Goal: Task Accomplishment & Management: Manage account settings

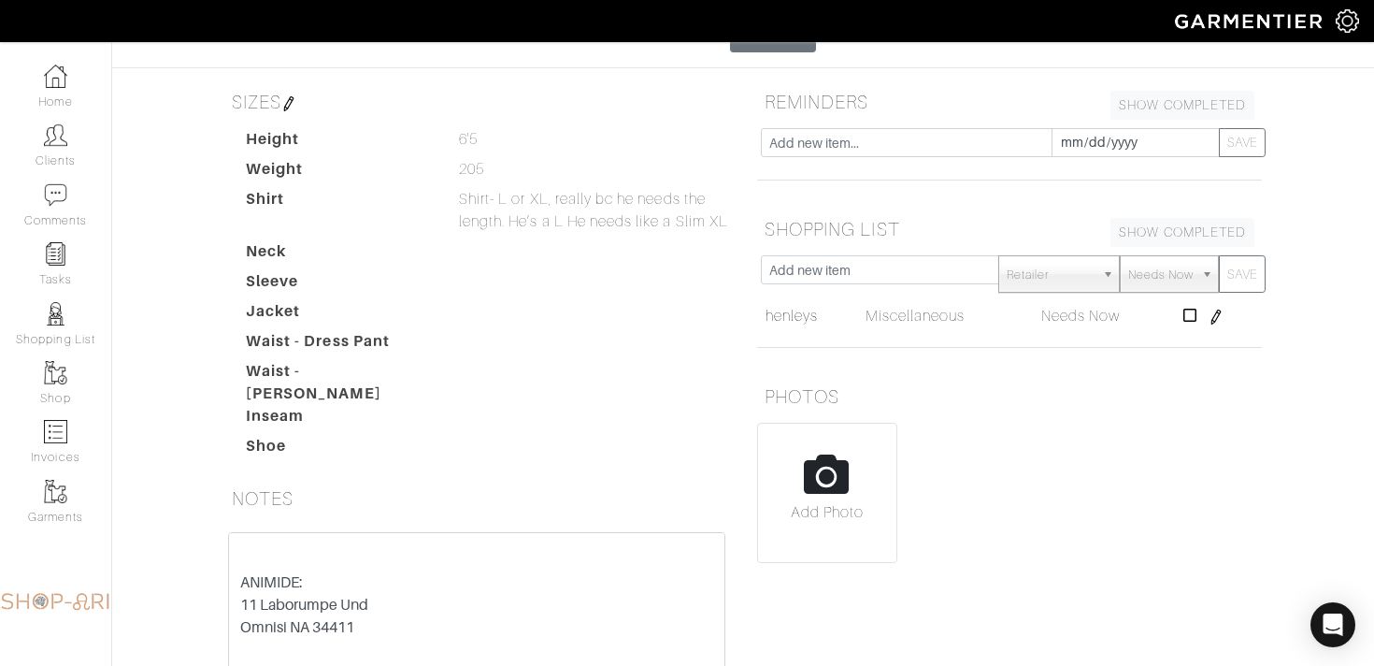
scroll to position [263, 0]
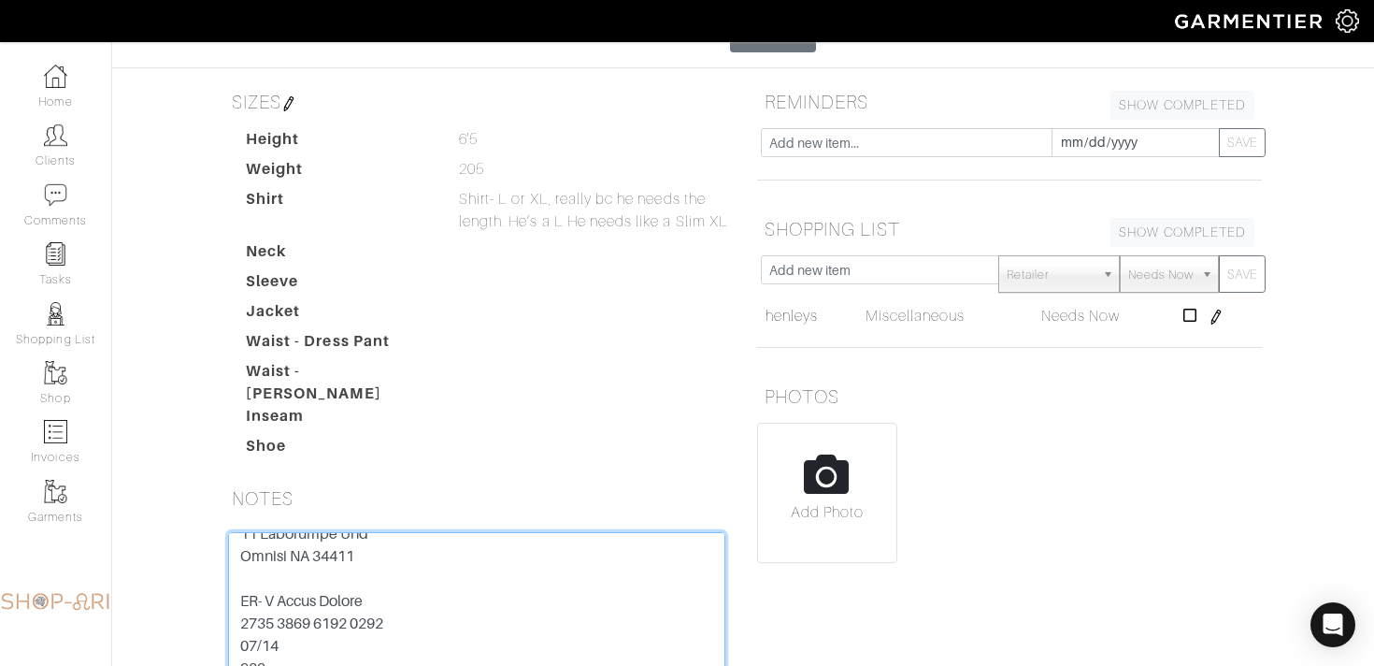
drag, startPoint x: 406, startPoint y: 536, endPoint x: 197, endPoint y: 535, distance: 208.5
click at [197, 535] on div "Tyler Rhoten Overview Overview Measurements Product Library Invoices Wardrobe L…" at bounding box center [687, 301] width 1374 height 1069
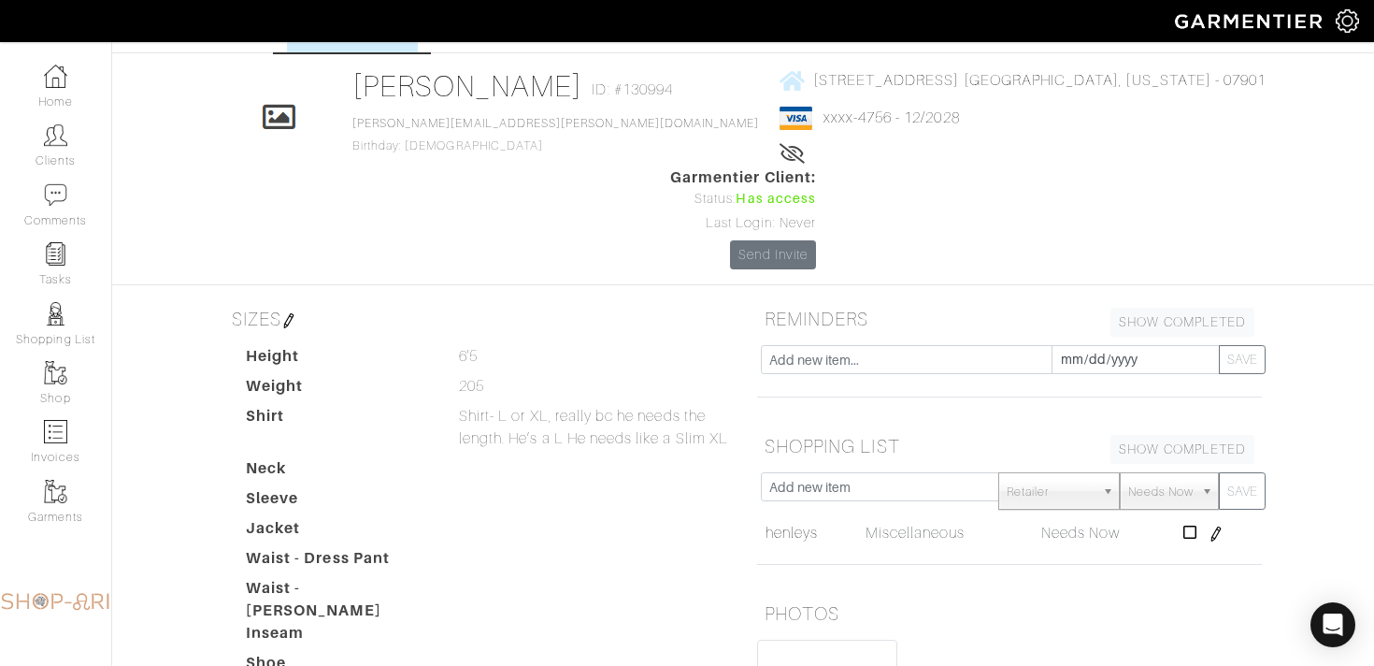
scroll to position [0, 0]
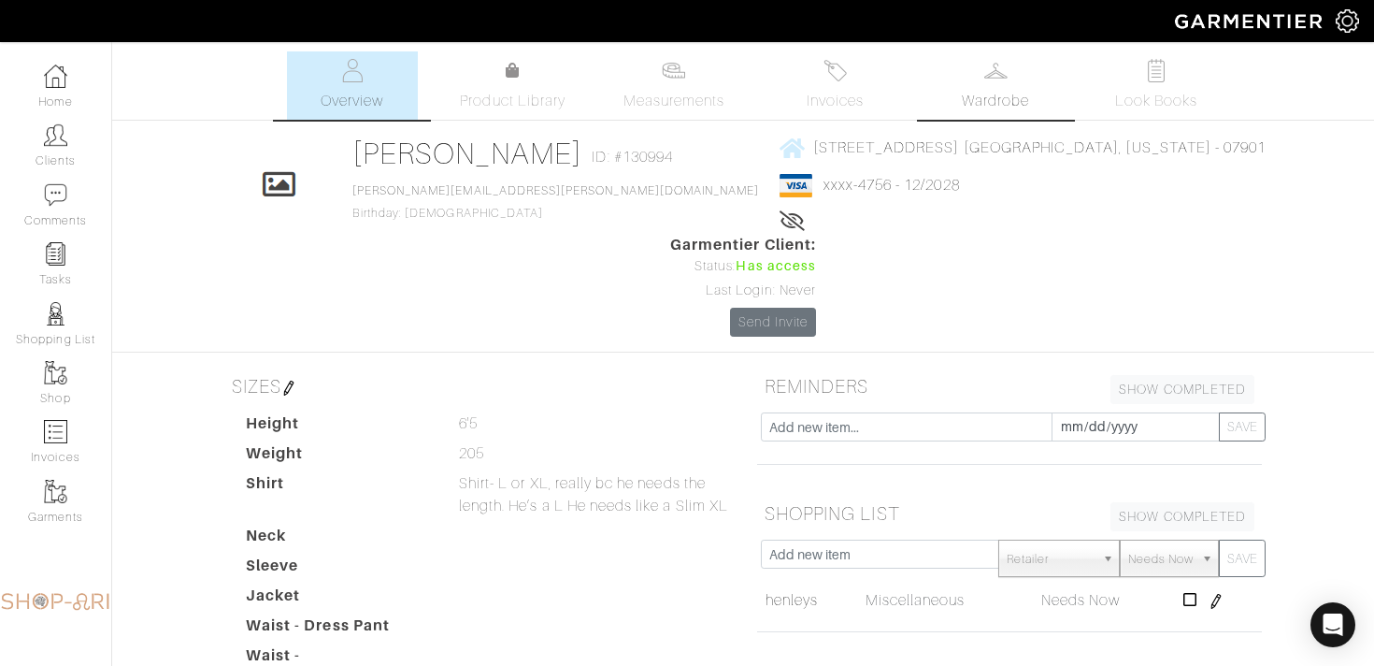
click at [1002, 88] on link "Wardrobe" at bounding box center [995, 85] width 131 height 68
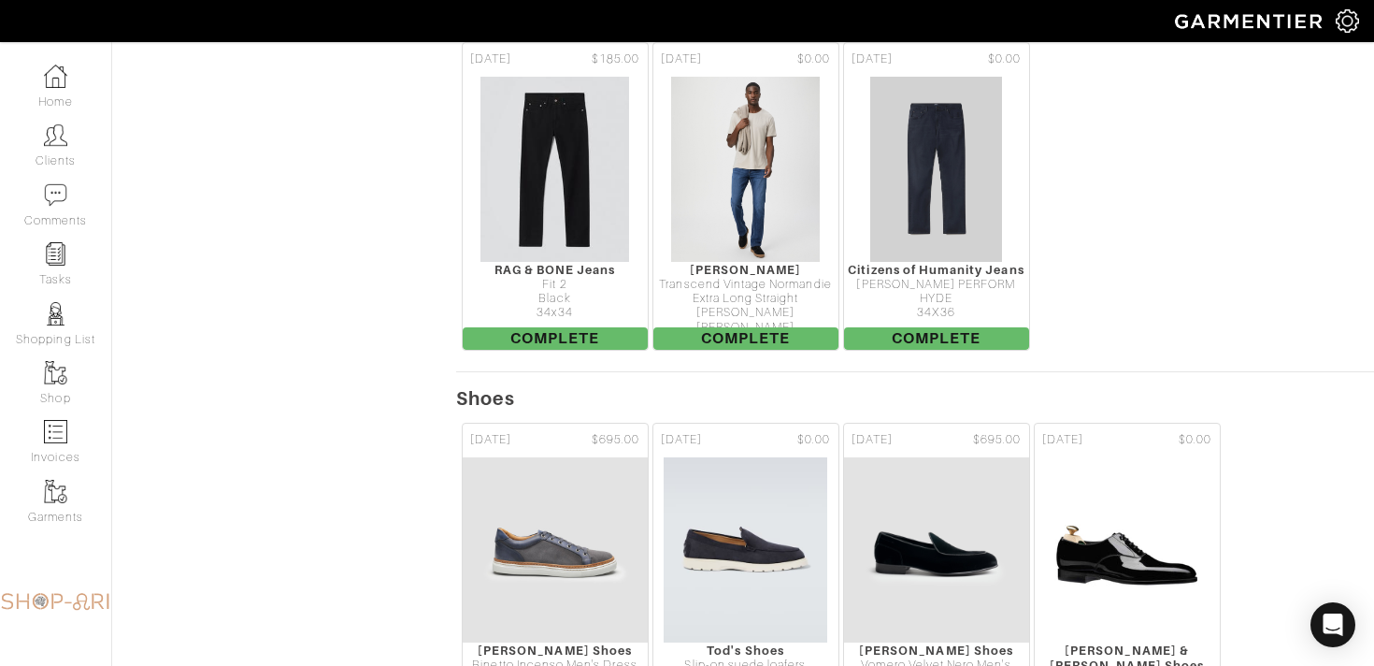
scroll to position [6694, 0]
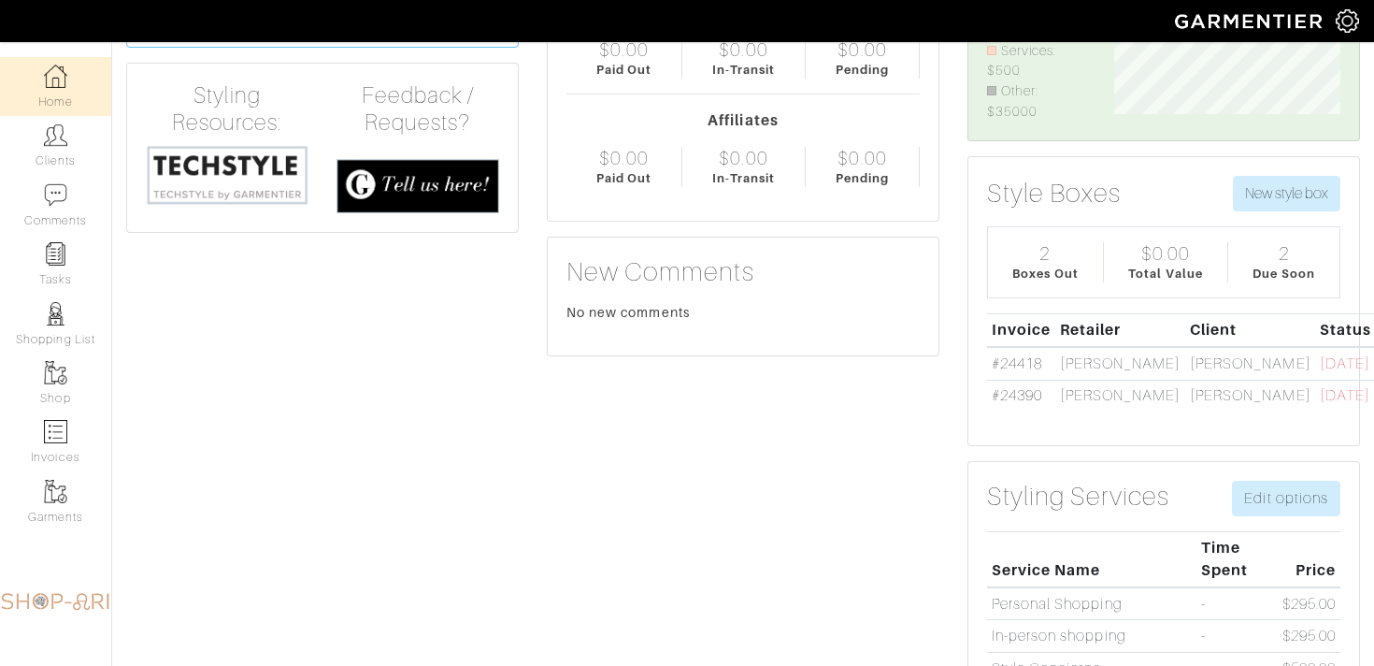
scroll to position [206, 0]
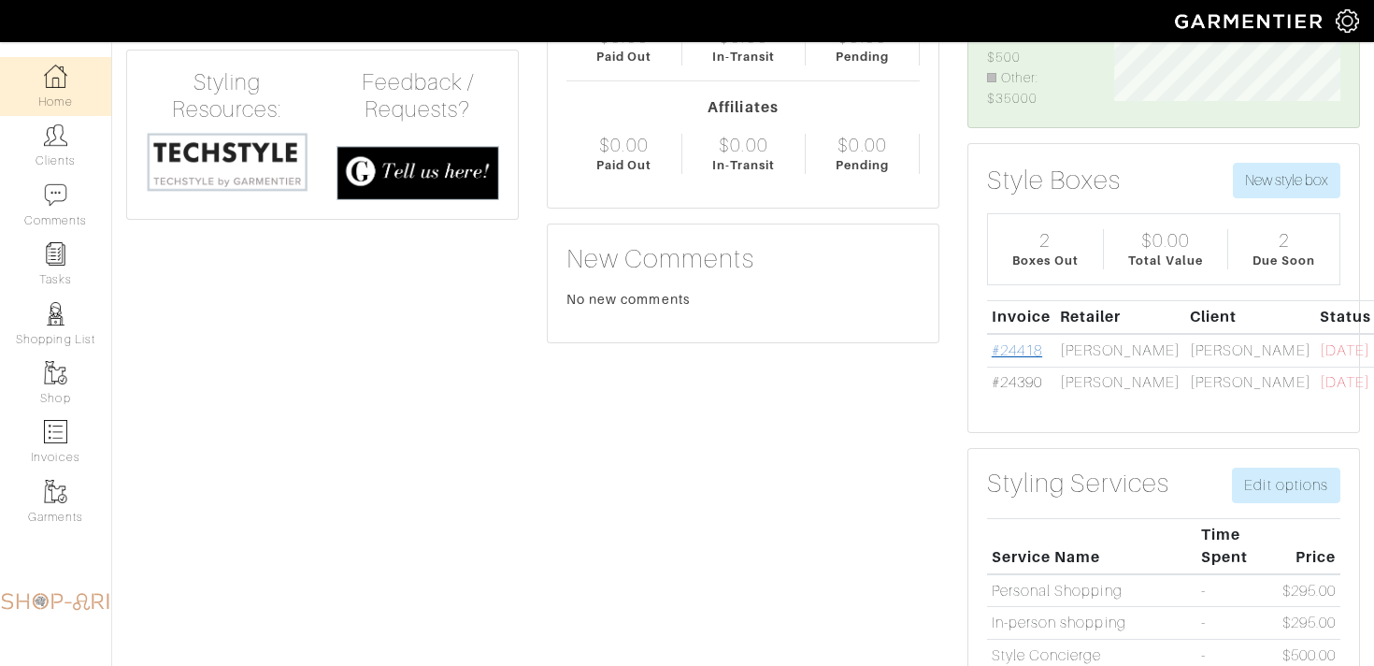
click at [1015, 351] on link "#24418" at bounding box center [1017, 350] width 50 height 17
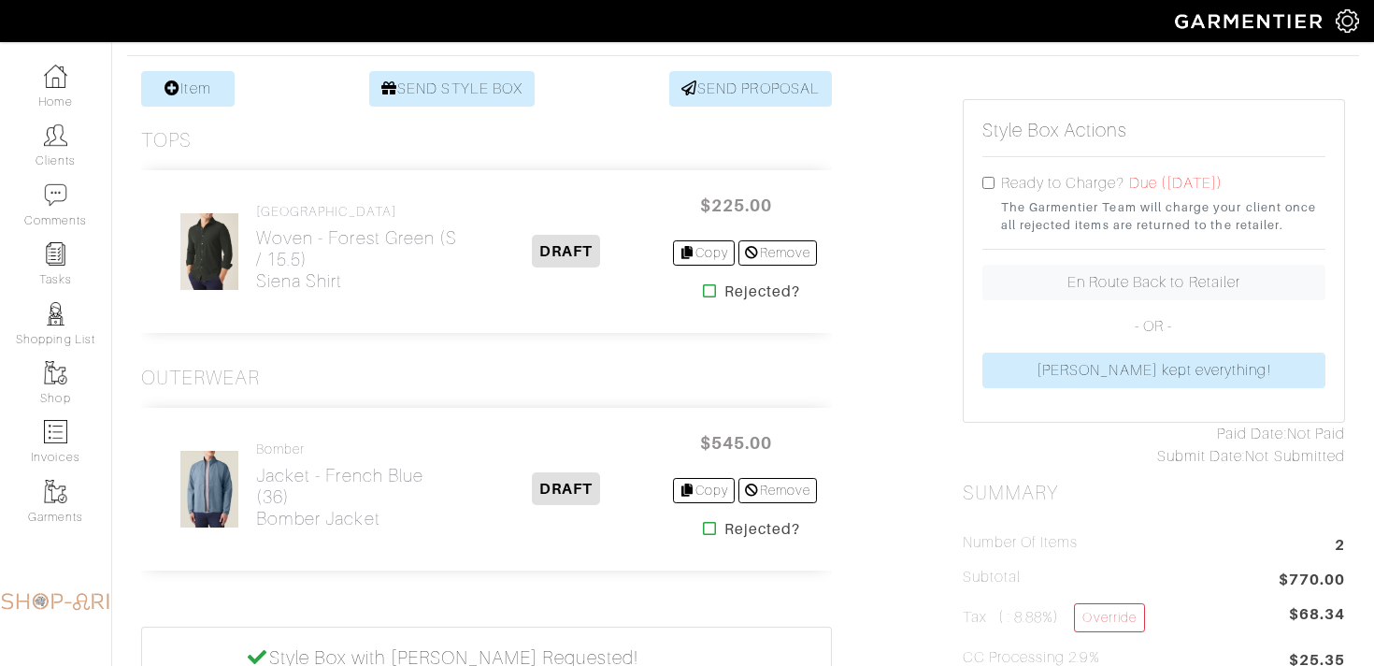
scroll to position [361, 0]
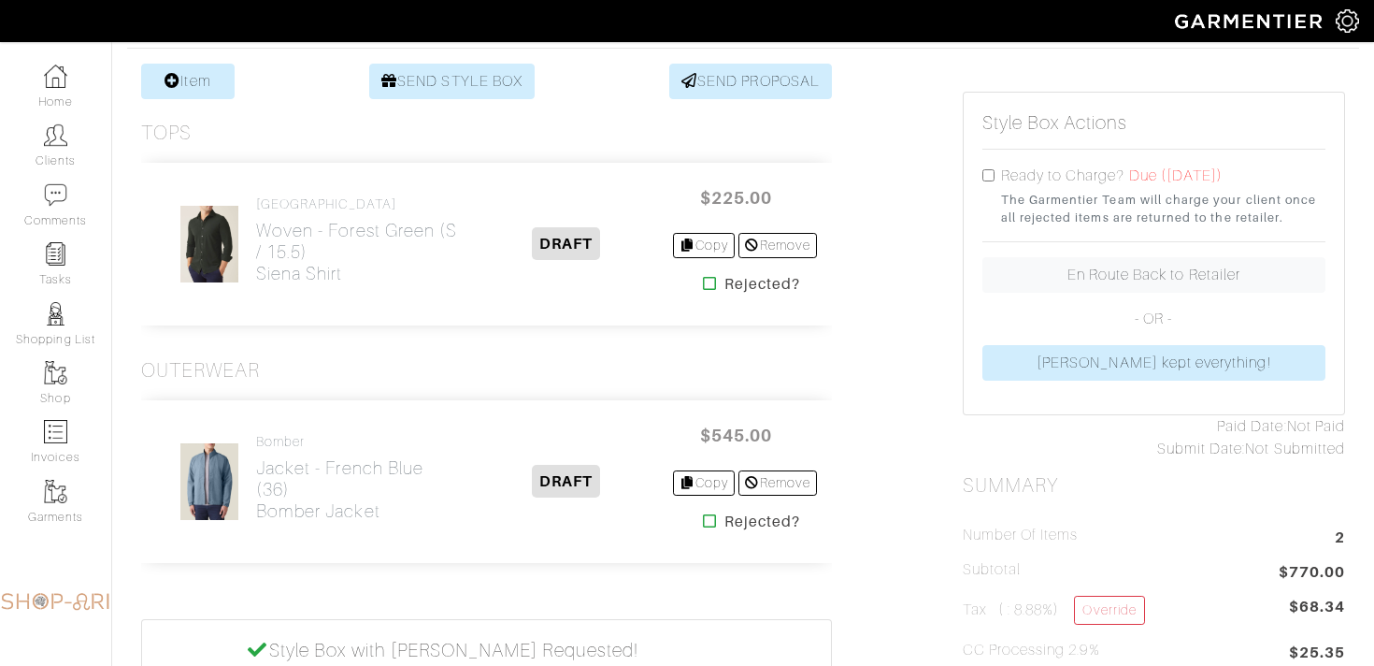
click at [703, 285] on icon at bounding box center [710, 283] width 14 height 15
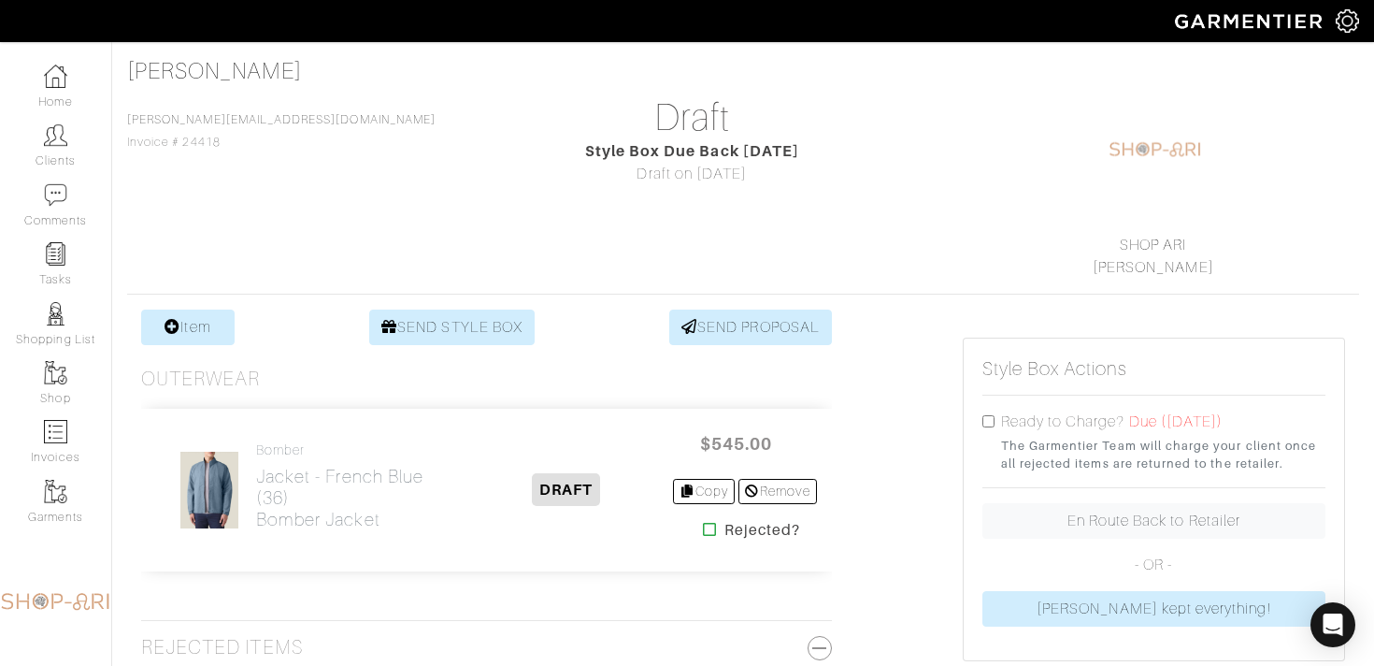
scroll to position [149, 0]
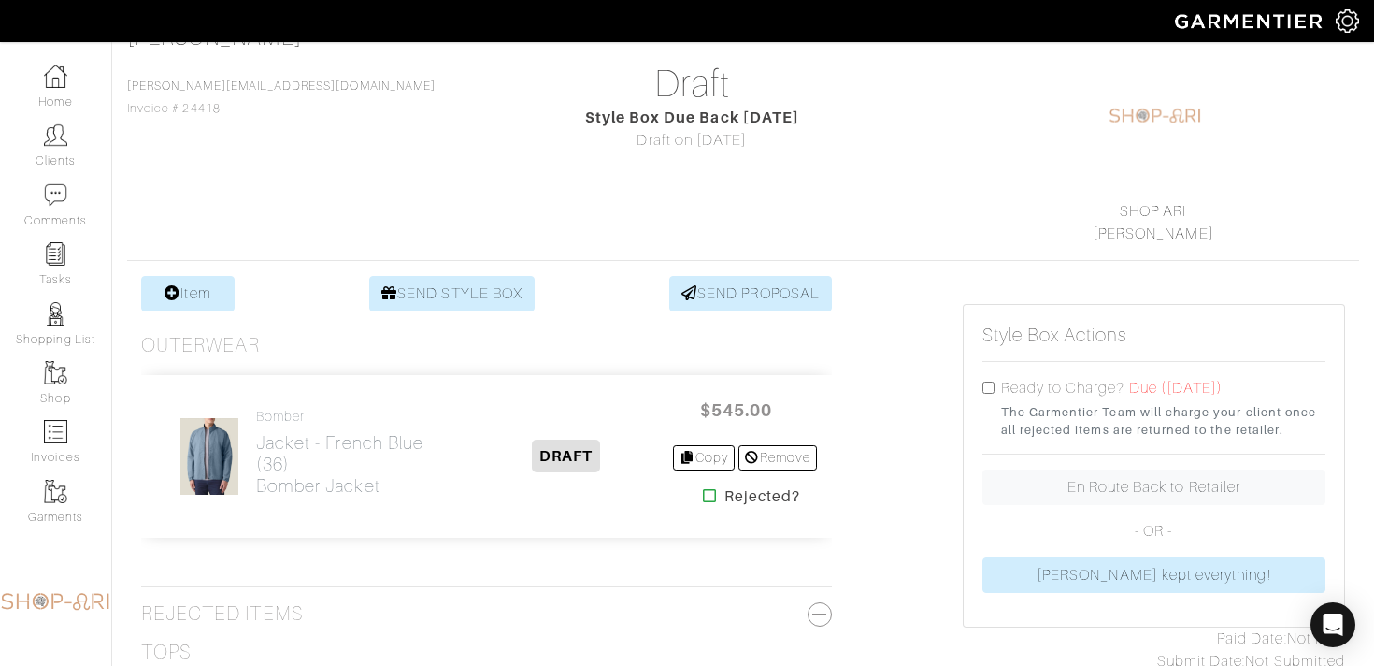
click at [992, 384] on input "checkbox" at bounding box center [989, 387] width 12 height 12
checkbox input "true"
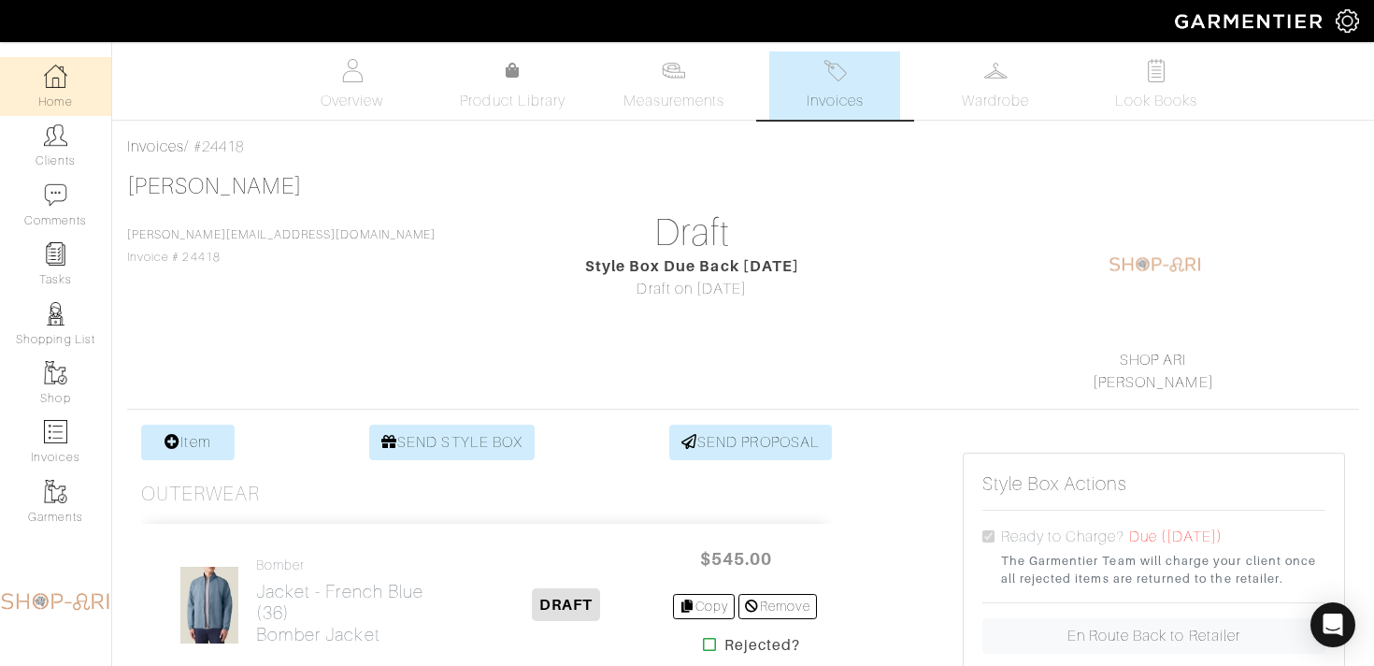
click at [59, 72] on img at bounding box center [55, 76] width 23 height 23
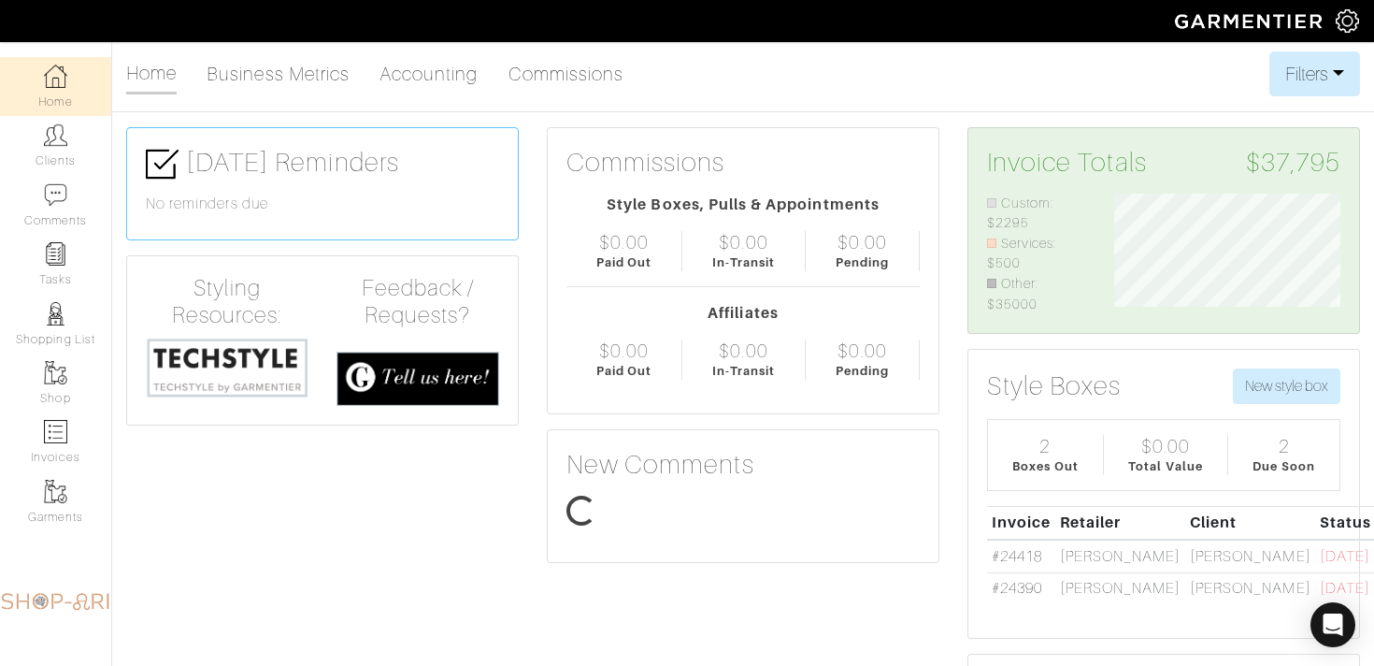
scroll to position [121, 254]
click at [1019, 596] on link "#24390" at bounding box center [1017, 588] width 50 height 17
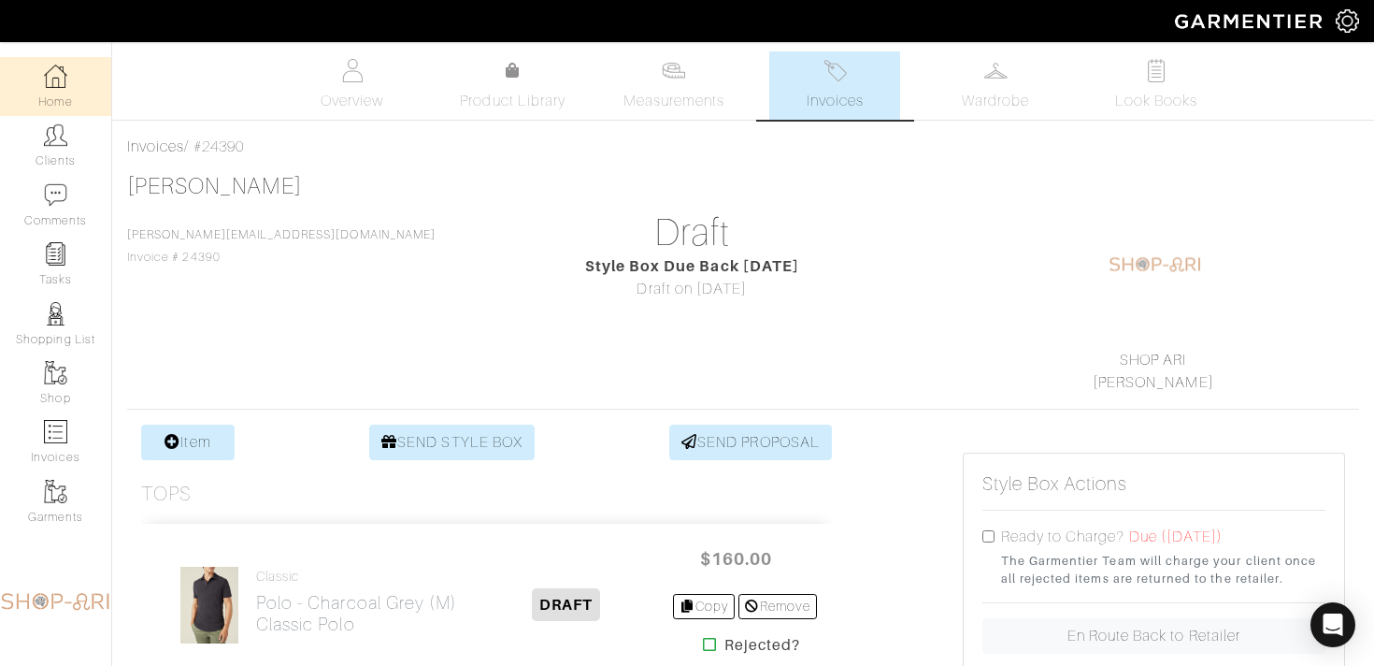
click at [51, 65] on img at bounding box center [55, 76] width 23 height 23
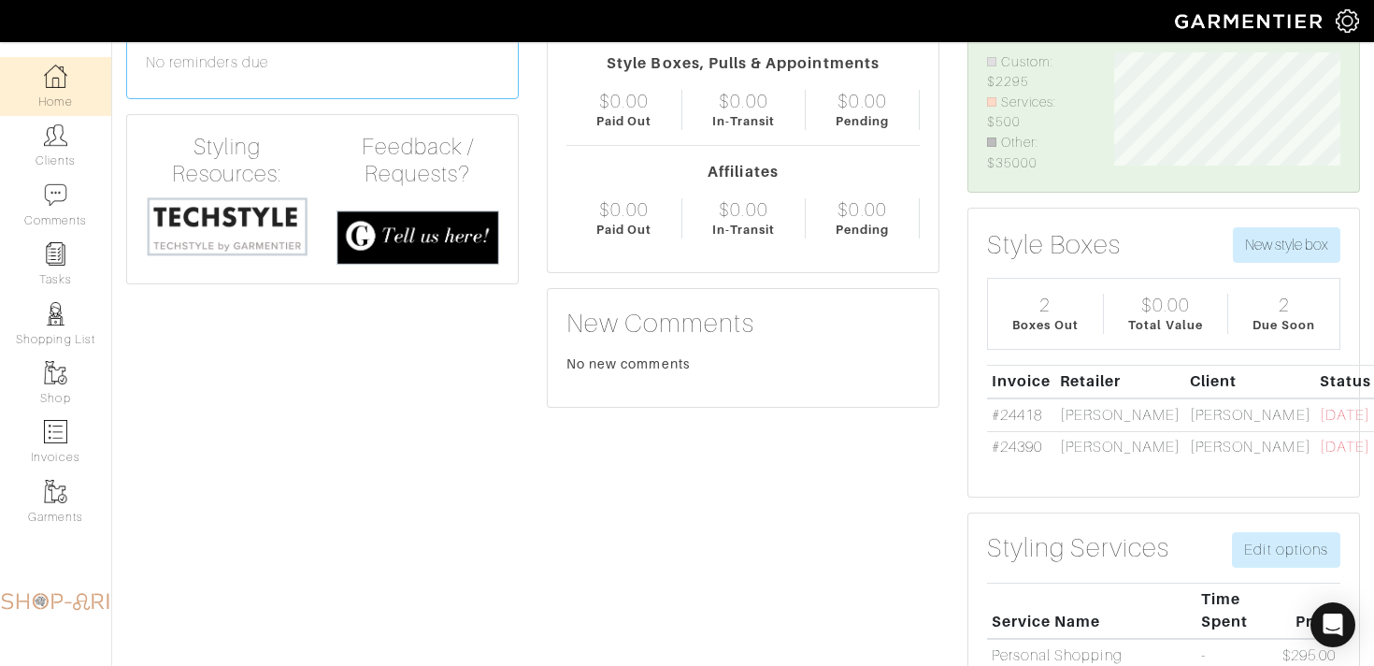
scroll to position [144, 0]
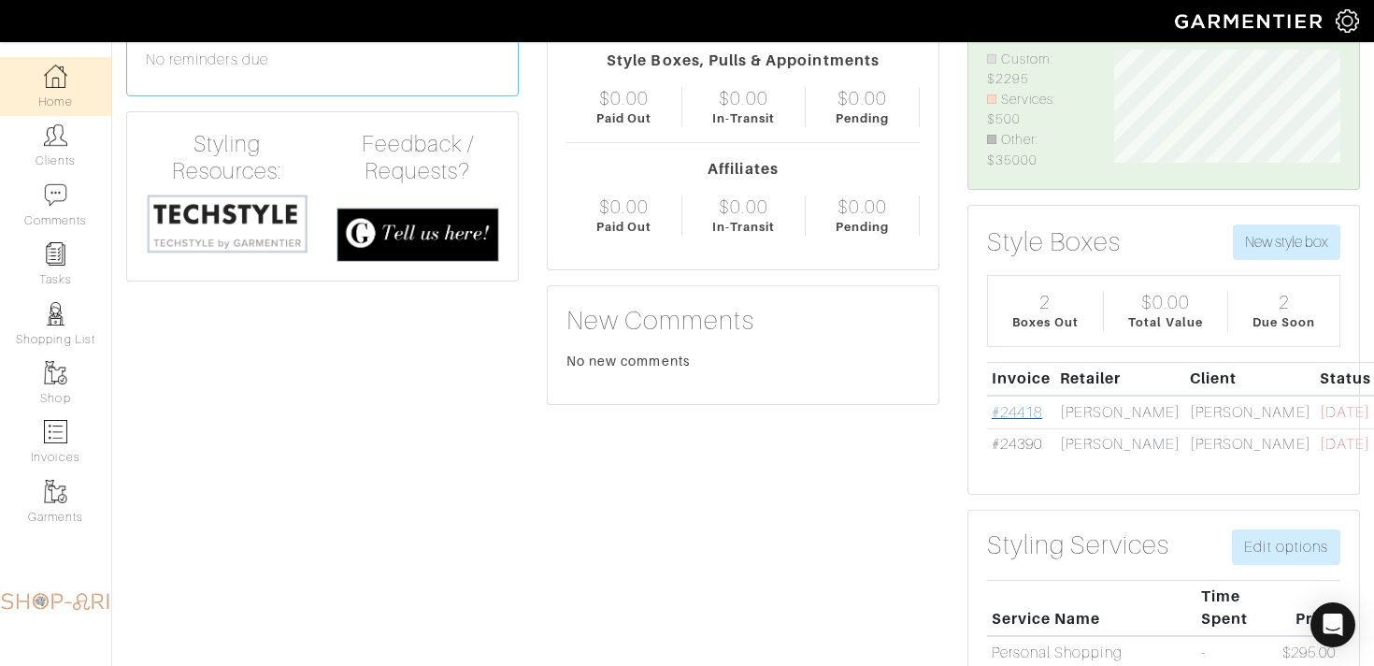
click at [992, 411] on link "#24418" at bounding box center [1017, 412] width 50 height 17
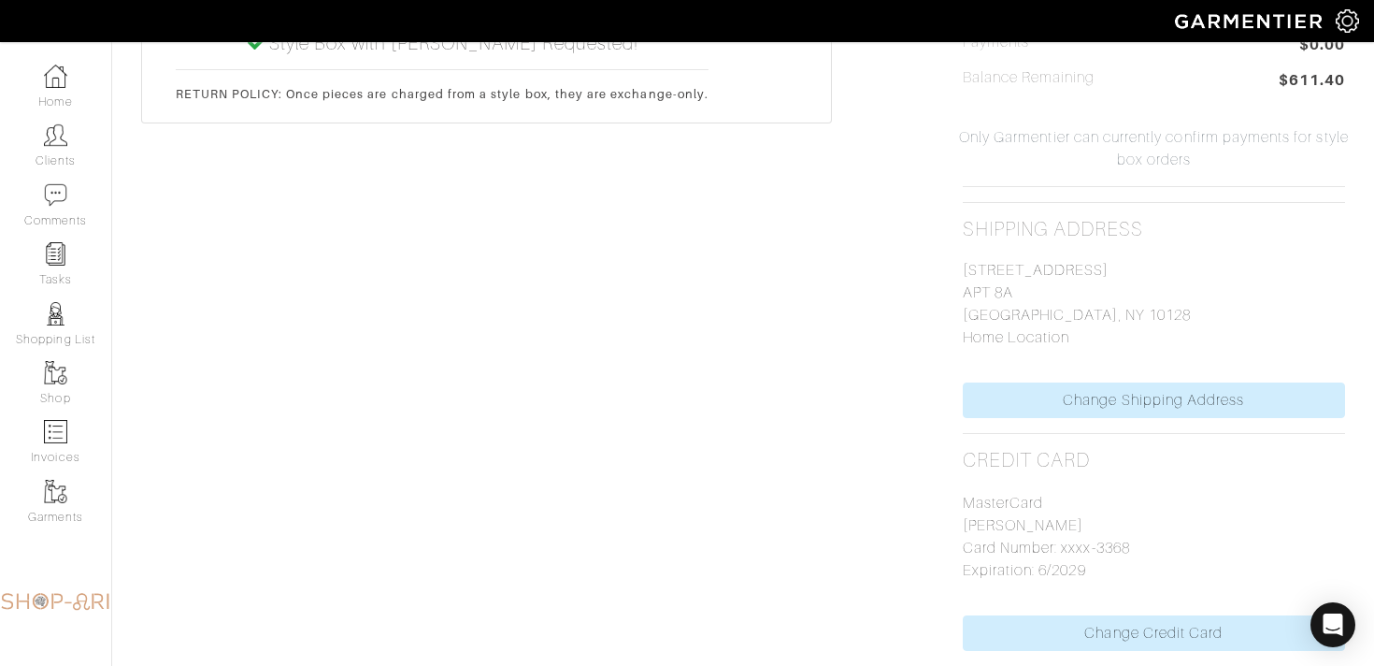
scroll to position [1061, 0]
click at [36, 77] on link "Home" at bounding box center [55, 86] width 111 height 59
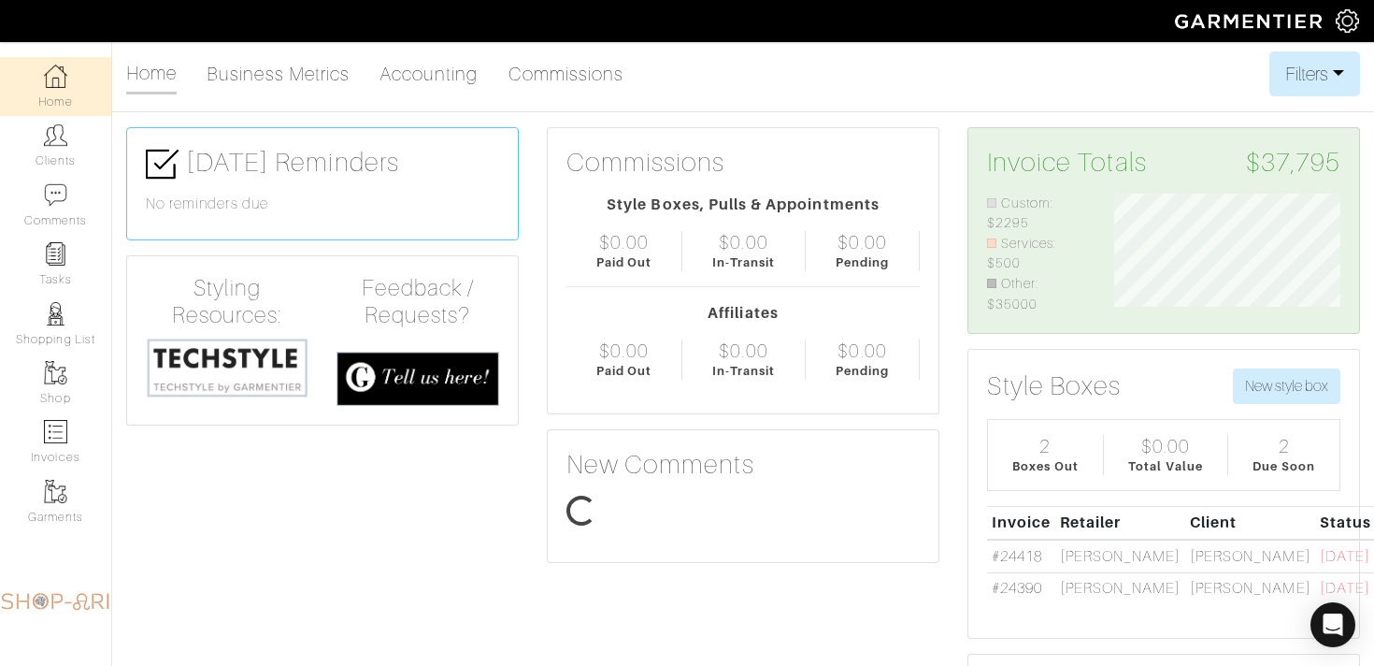
scroll to position [121, 254]
click at [1024, 596] on link "#24390" at bounding box center [1017, 588] width 50 height 17
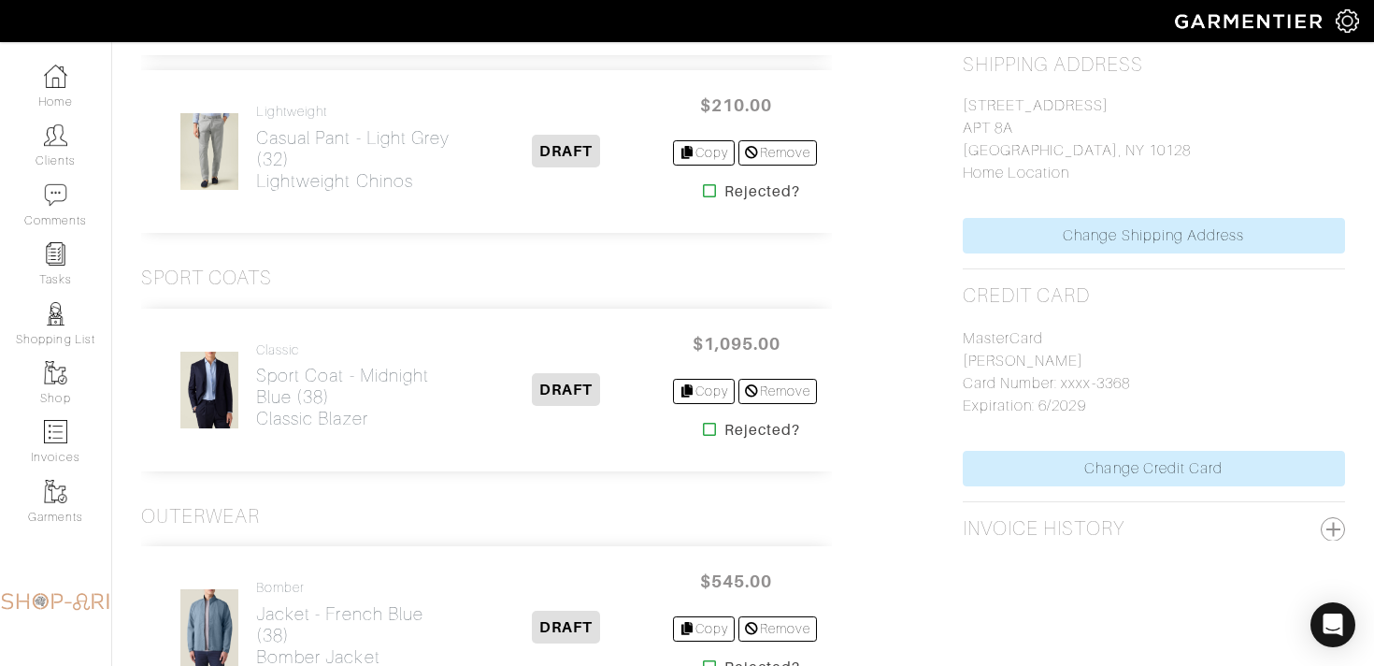
scroll to position [1226, 0]
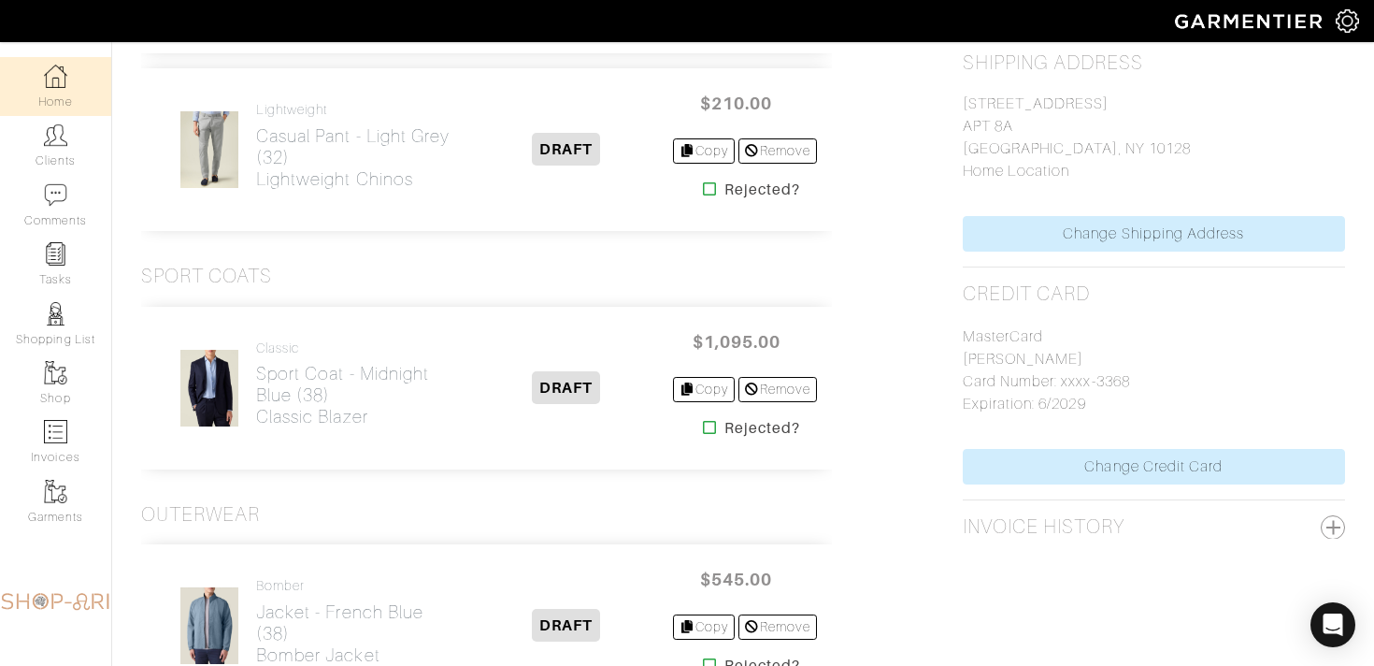
click at [60, 87] on img at bounding box center [55, 76] width 23 height 23
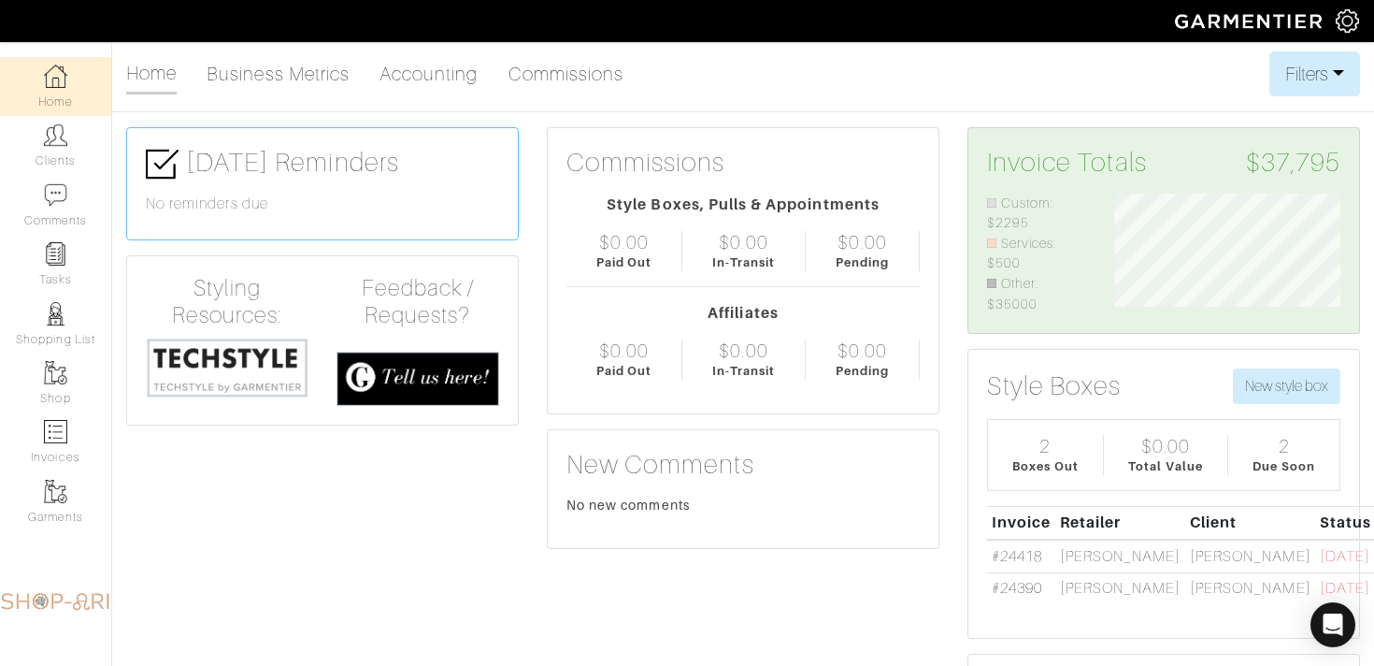
scroll to position [121, 254]
click at [58, 263] on img at bounding box center [55, 253] width 23 height 23
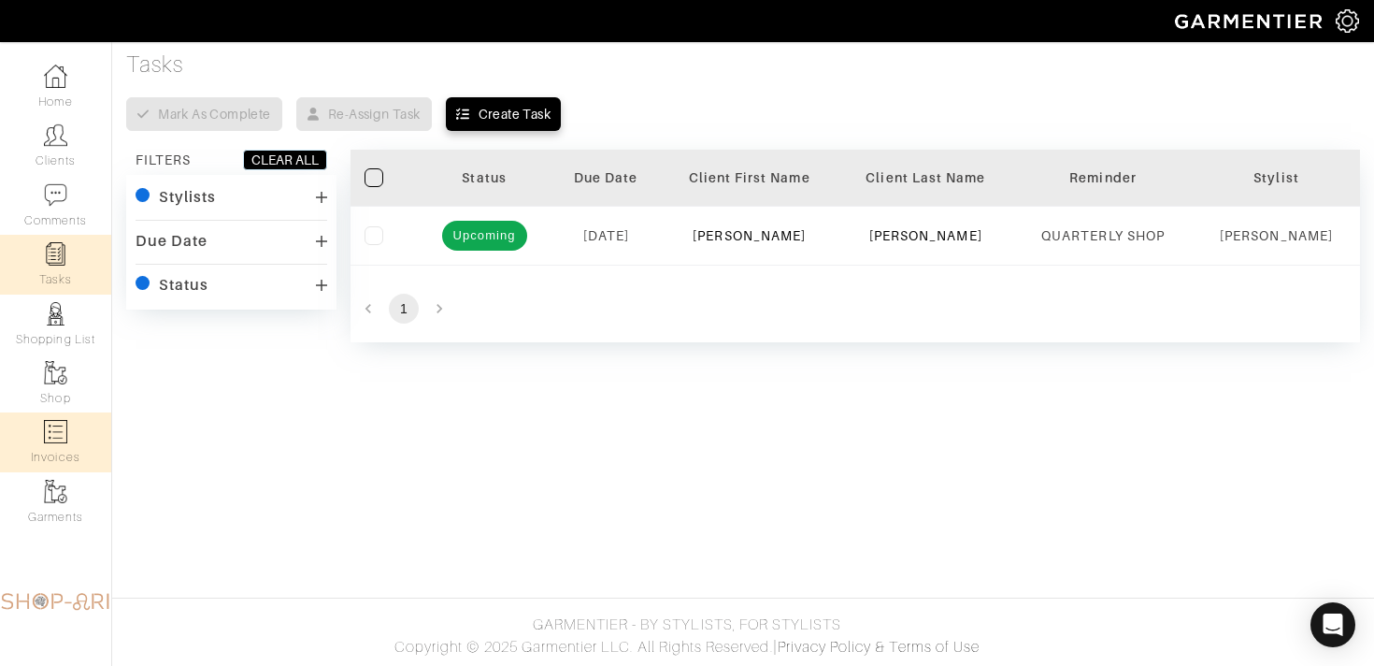
click at [68, 431] on link "Invoices" at bounding box center [55, 441] width 111 height 59
select select
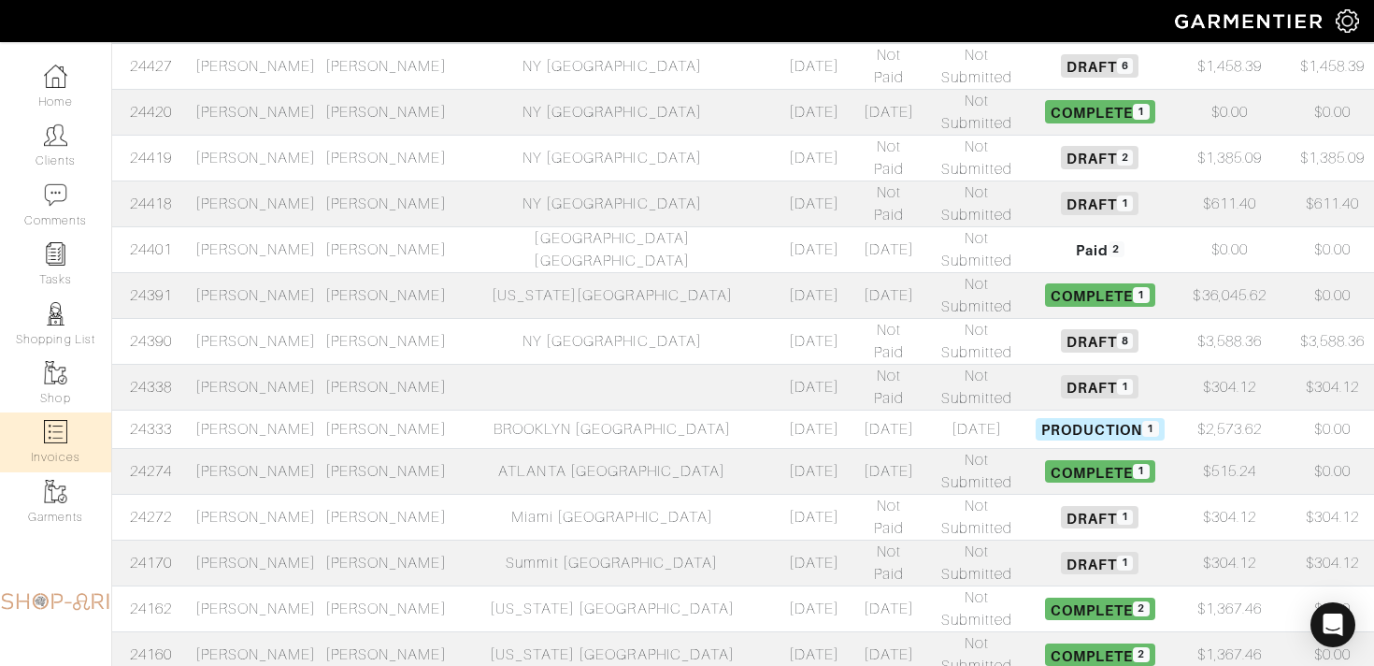
scroll to position [438, 0]
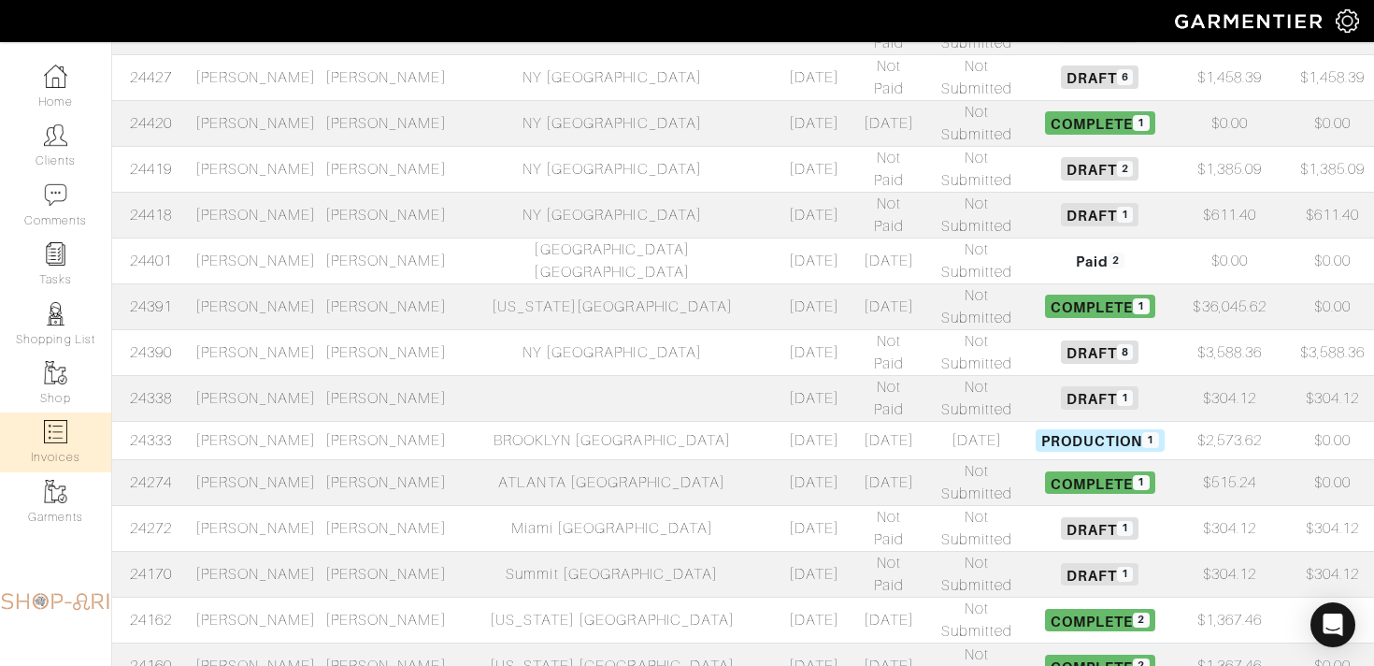
click at [618, 375] on td at bounding box center [612, 398] width 323 height 46
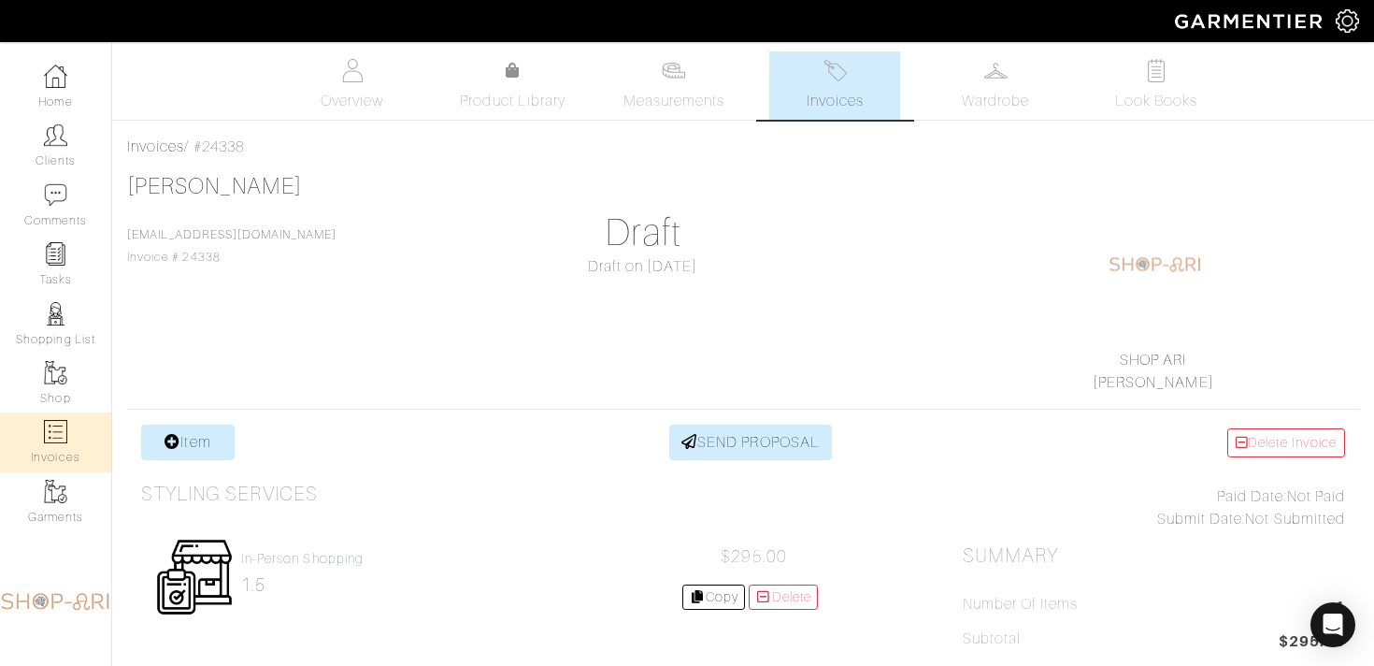
click at [56, 438] on img at bounding box center [55, 431] width 23 height 23
select select
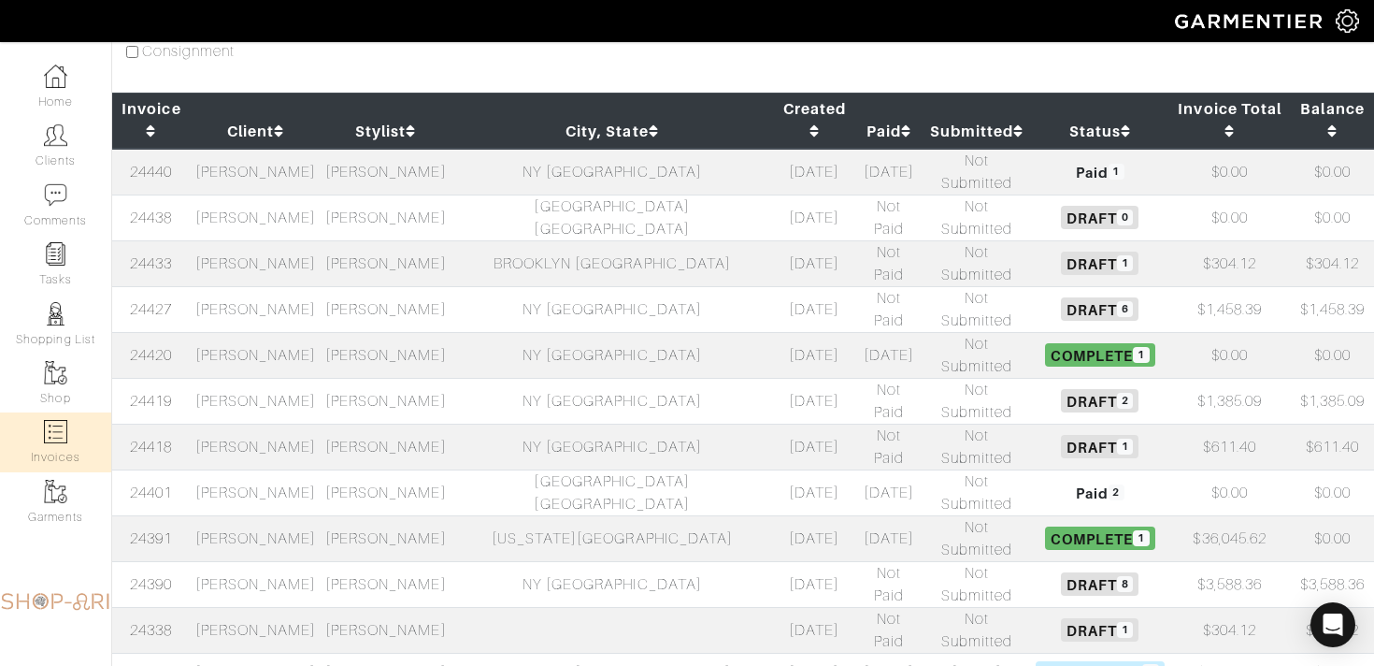
scroll to position [208, 0]
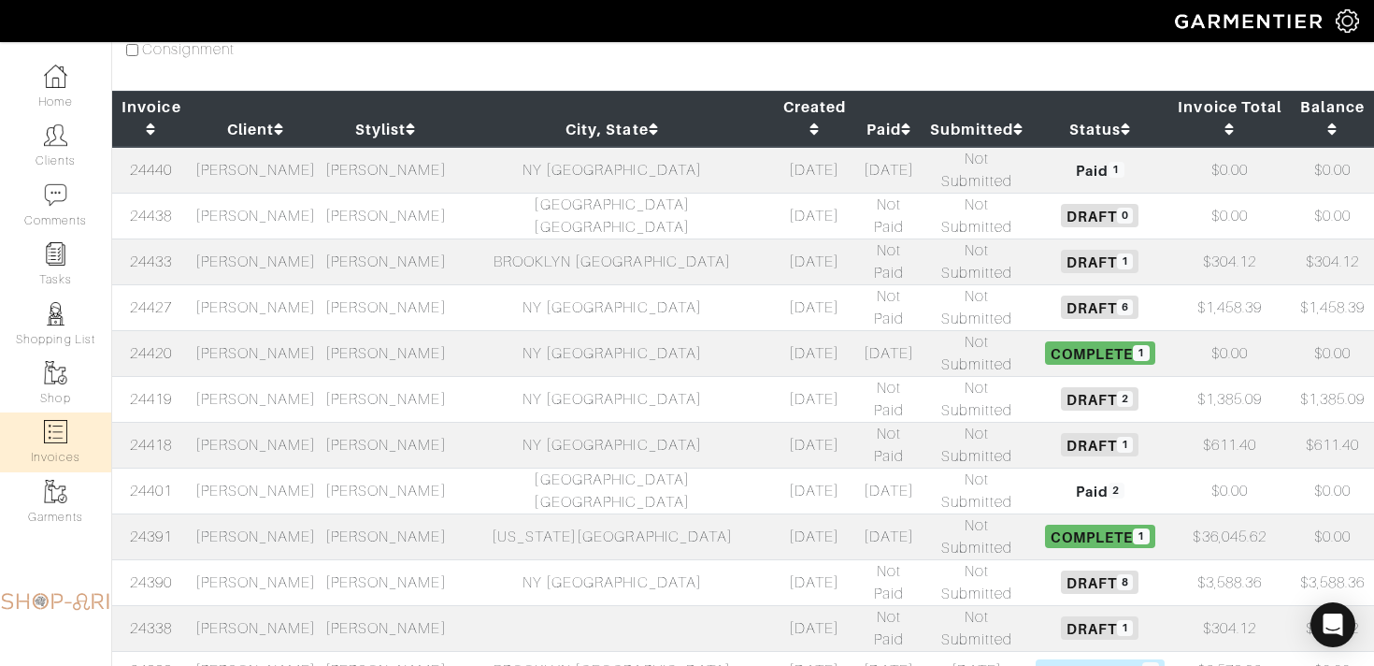
click at [416, 238] on td "[PERSON_NAME]" at bounding box center [386, 261] width 130 height 46
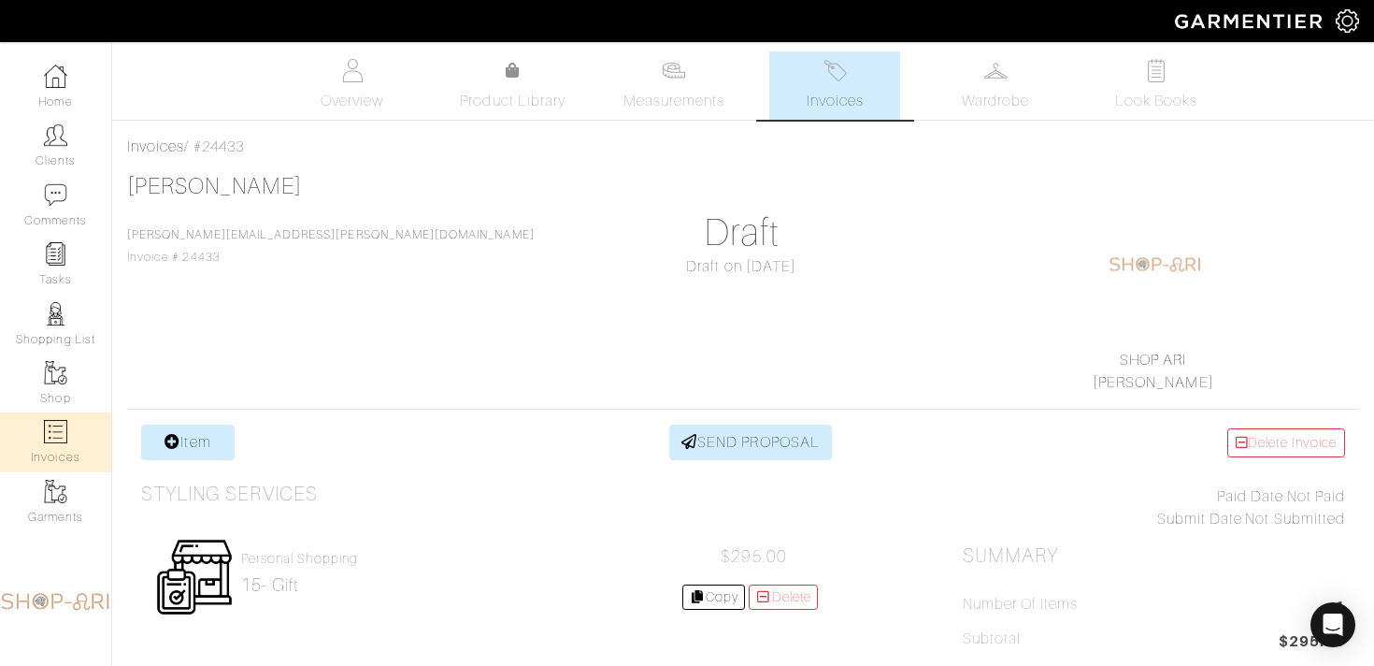
click at [63, 448] on link "Invoices" at bounding box center [55, 441] width 111 height 59
select select
